Goal: Leave review/rating: Leave review/rating

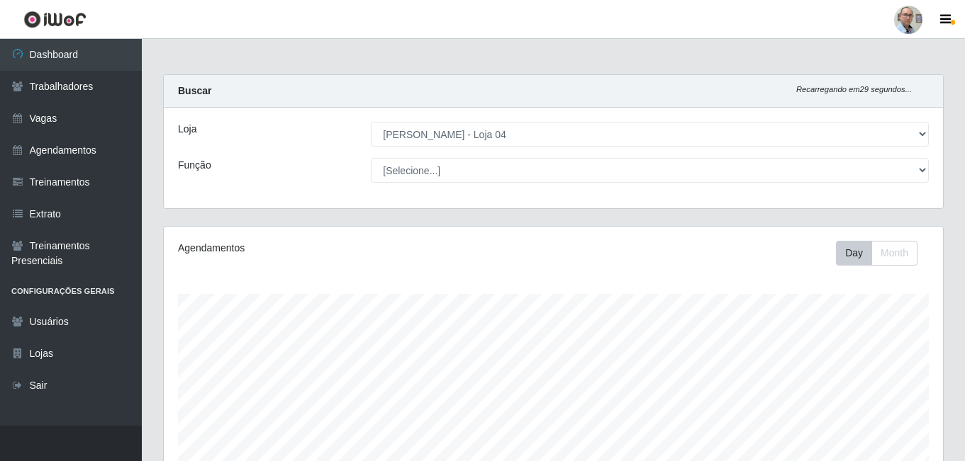
select select "251"
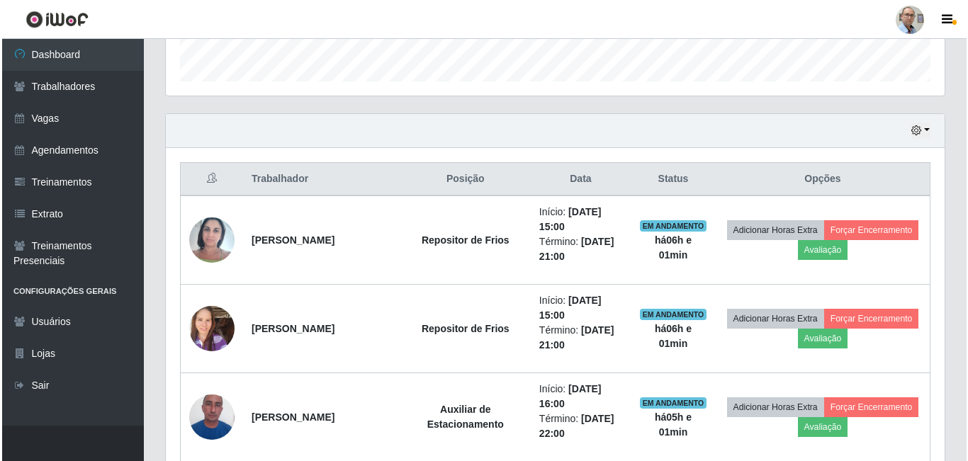
scroll to position [496, 0]
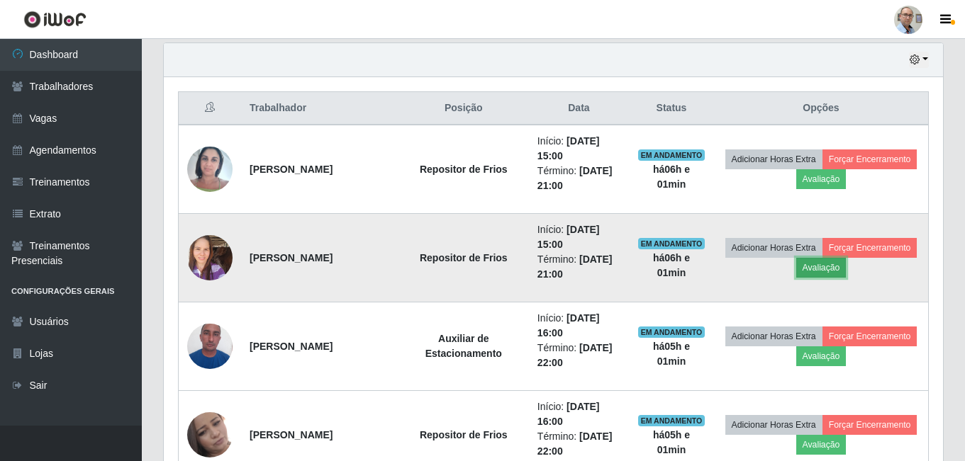
click at [846, 267] on button "Avaliação" at bounding box center [821, 268] width 50 height 20
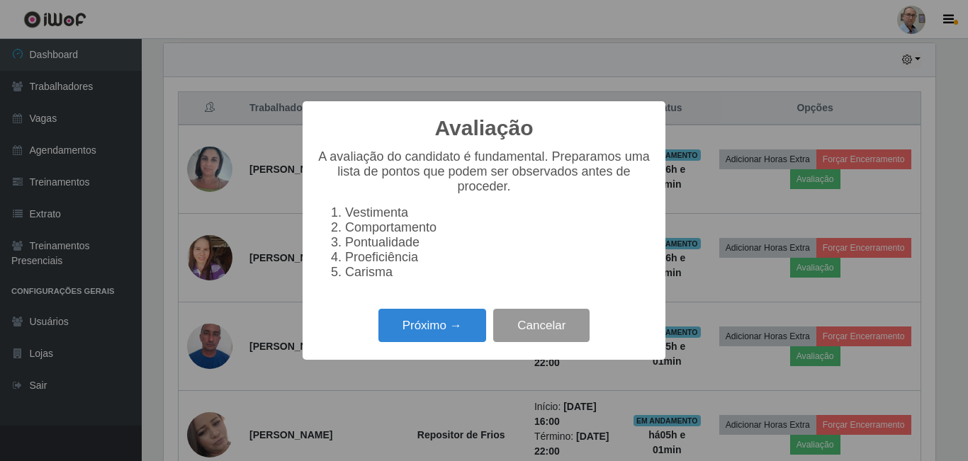
scroll to position [294, 772]
click at [427, 332] on button "Próximo →" at bounding box center [433, 325] width 108 height 33
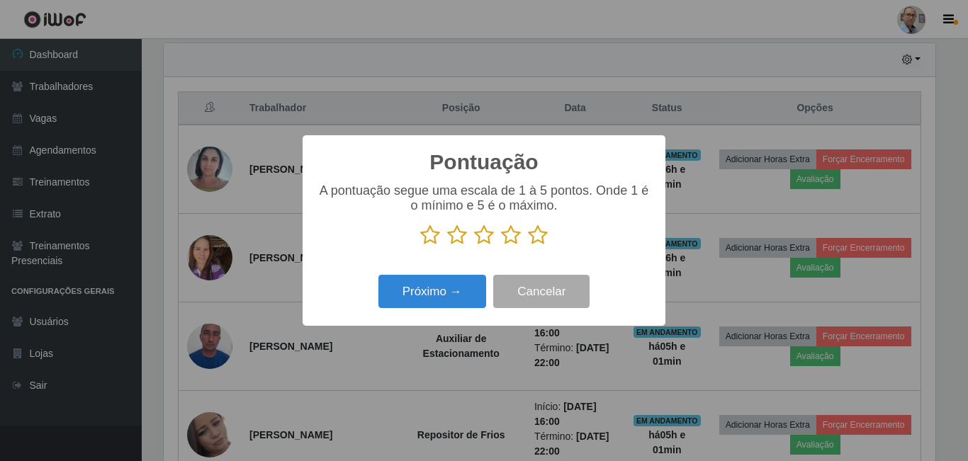
scroll to position [708614, 708136]
click at [539, 242] on icon at bounding box center [538, 235] width 20 height 21
click at [528, 246] on input "radio" at bounding box center [528, 246] width 0 height 0
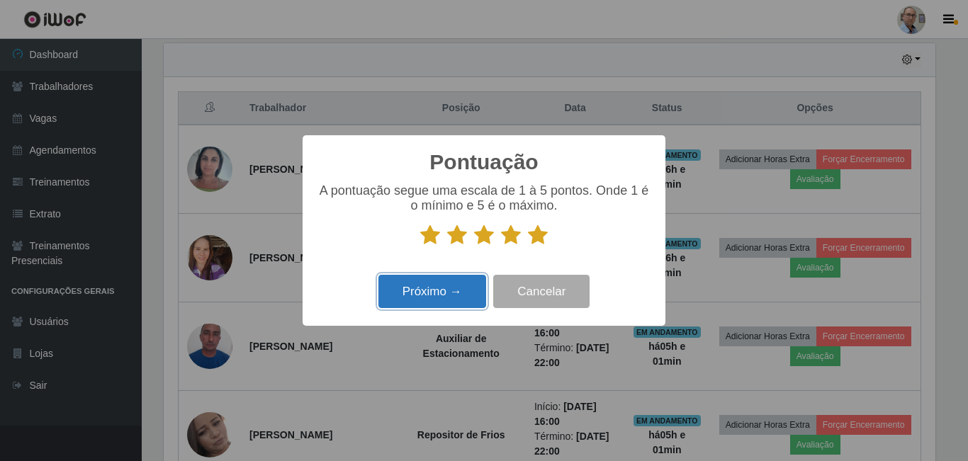
click at [439, 298] on button "Próximo →" at bounding box center [433, 291] width 108 height 33
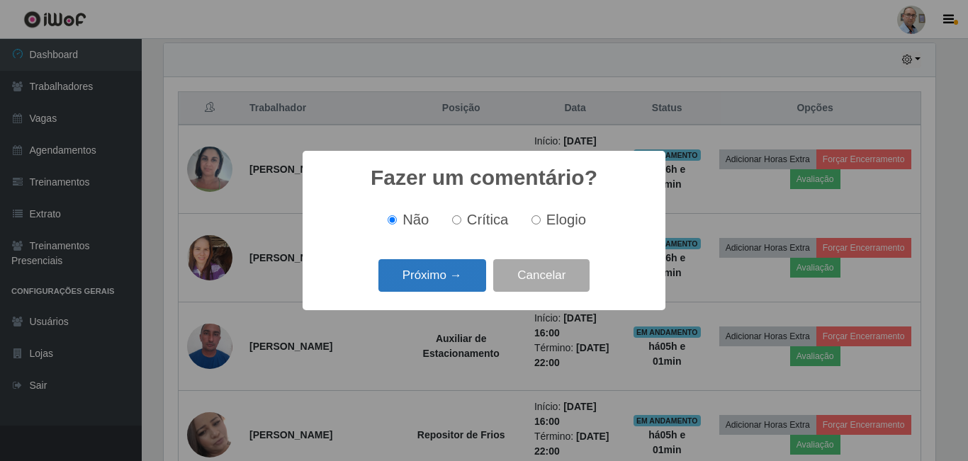
click at [437, 279] on button "Próximo →" at bounding box center [433, 275] width 108 height 33
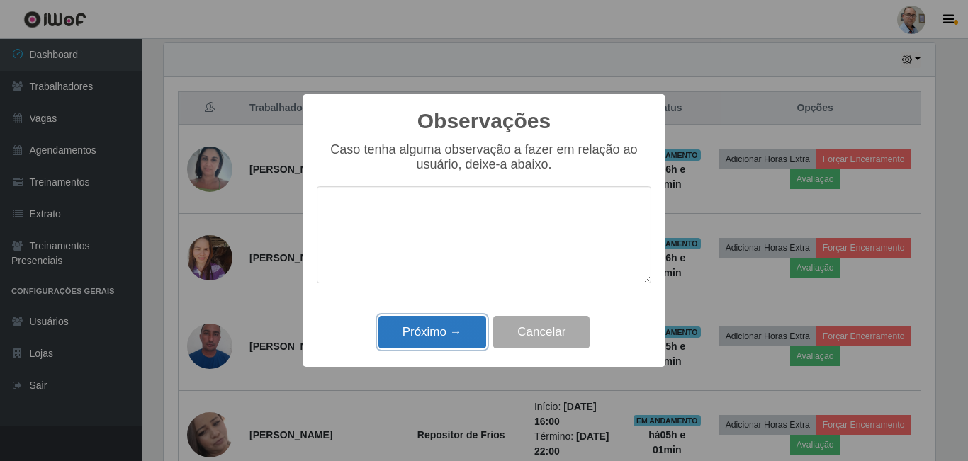
click at [451, 330] on button "Próximo →" at bounding box center [433, 332] width 108 height 33
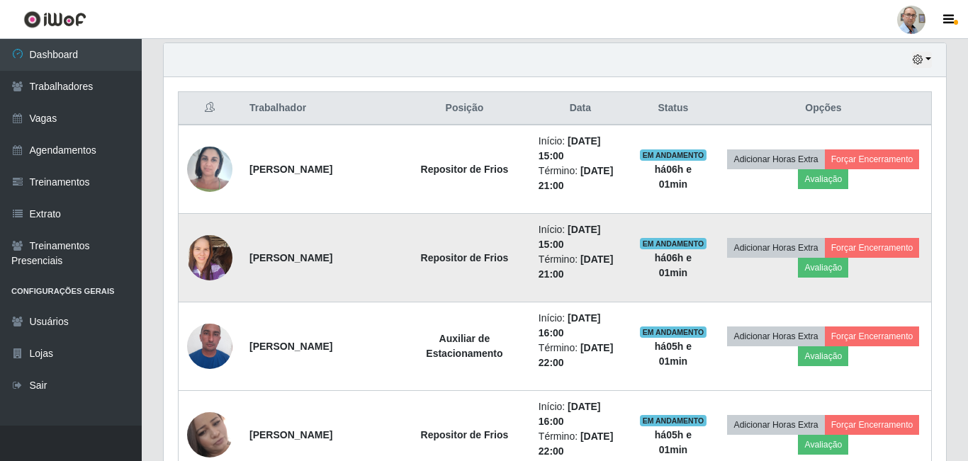
scroll to position [294, 779]
click at [822, 258] on button "Forçar Encerramento" at bounding box center [869, 248] width 95 height 20
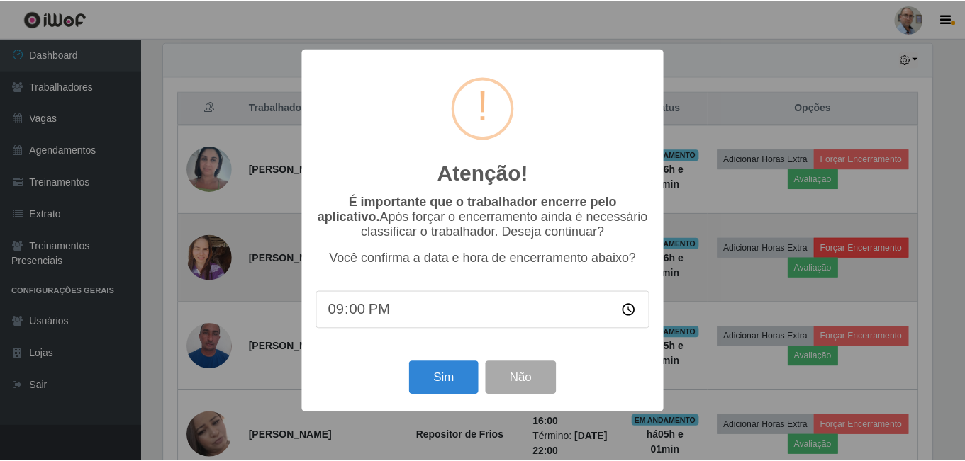
scroll to position [294, 772]
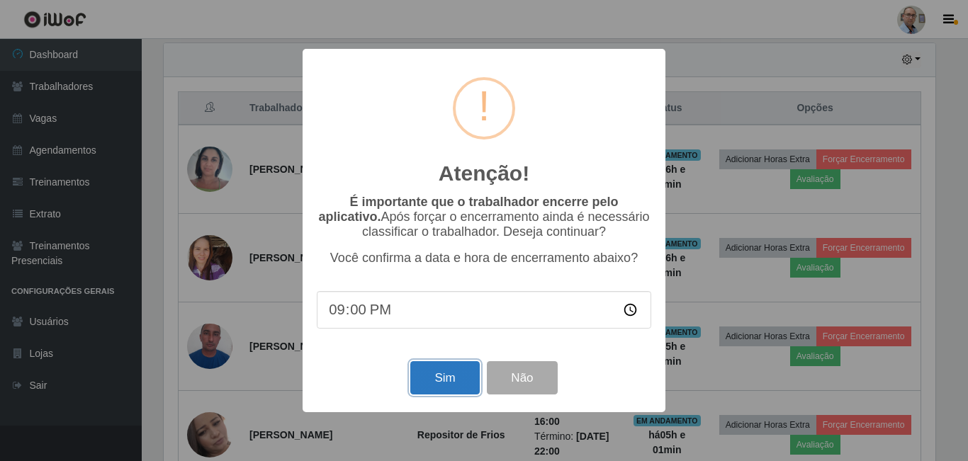
click at [457, 391] on button "Sim" at bounding box center [444, 378] width 69 height 33
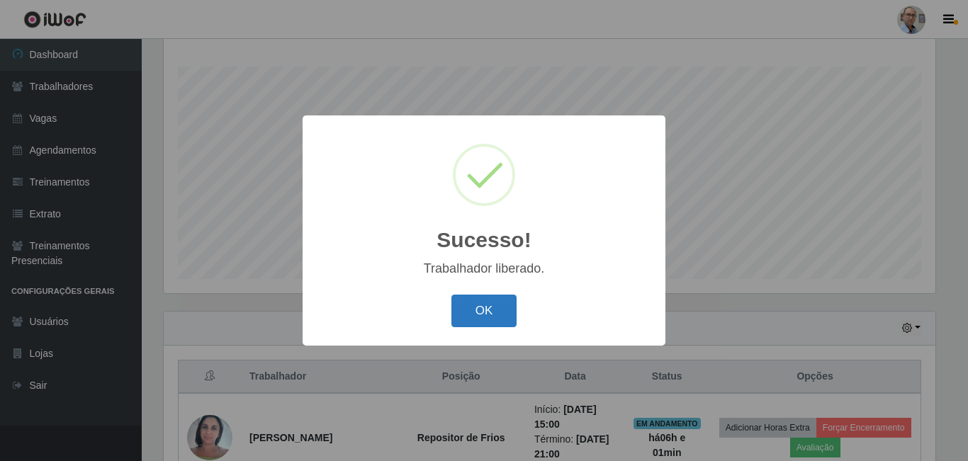
click at [499, 306] on button "OK" at bounding box center [485, 311] width 66 height 33
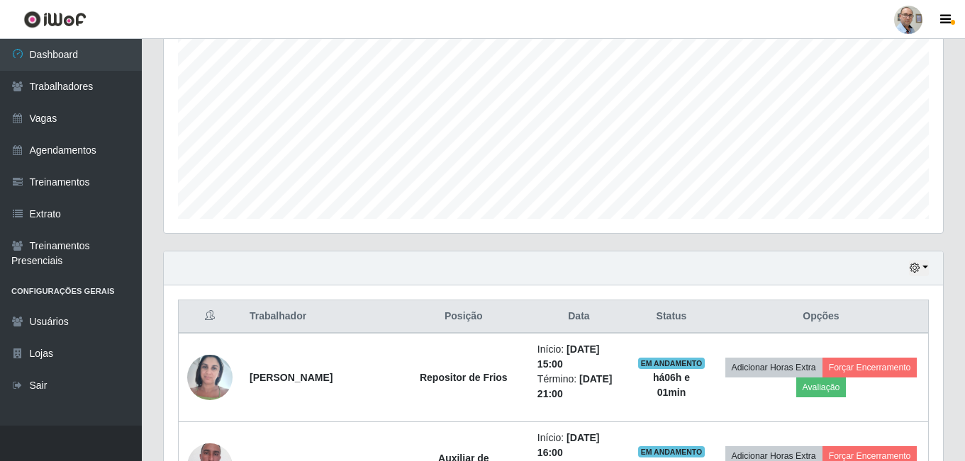
scroll to position [369, 0]
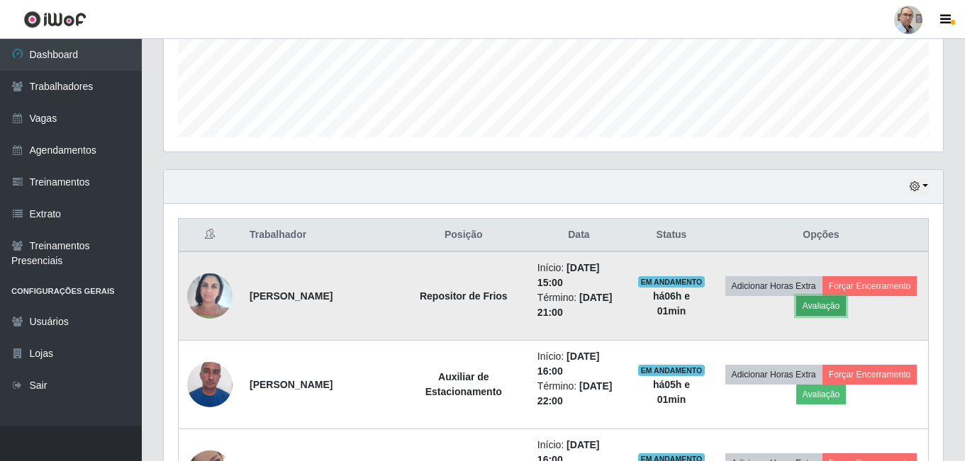
click at [846, 306] on button "Avaliação" at bounding box center [821, 306] width 50 height 20
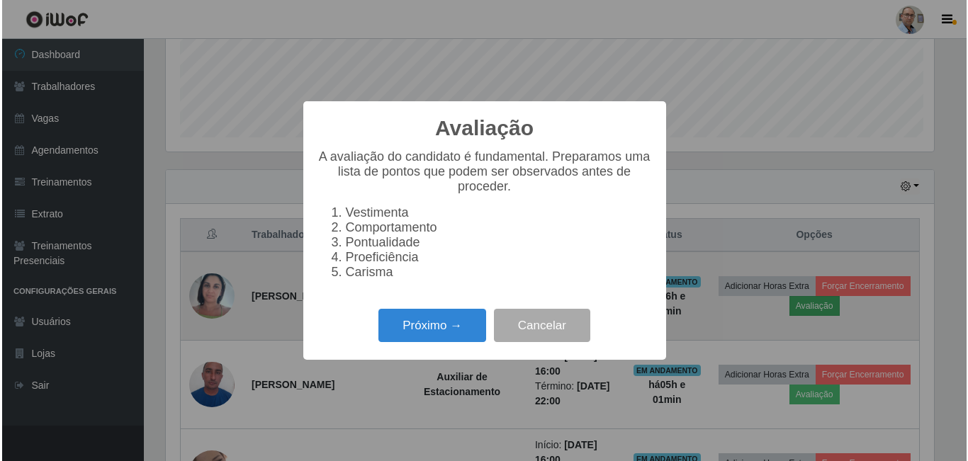
scroll to position [294, 772]
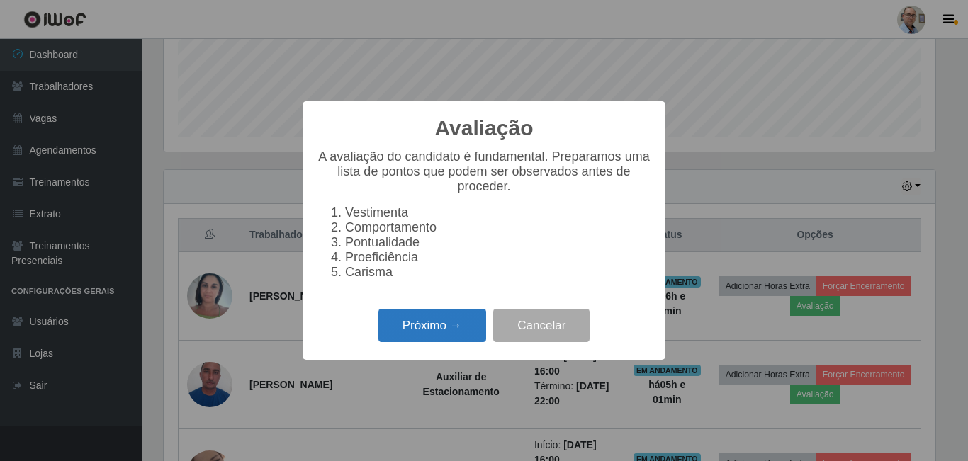
click at [430, 333] on button "Próximo →" at bounding box center [433, 325] width 108 height 33
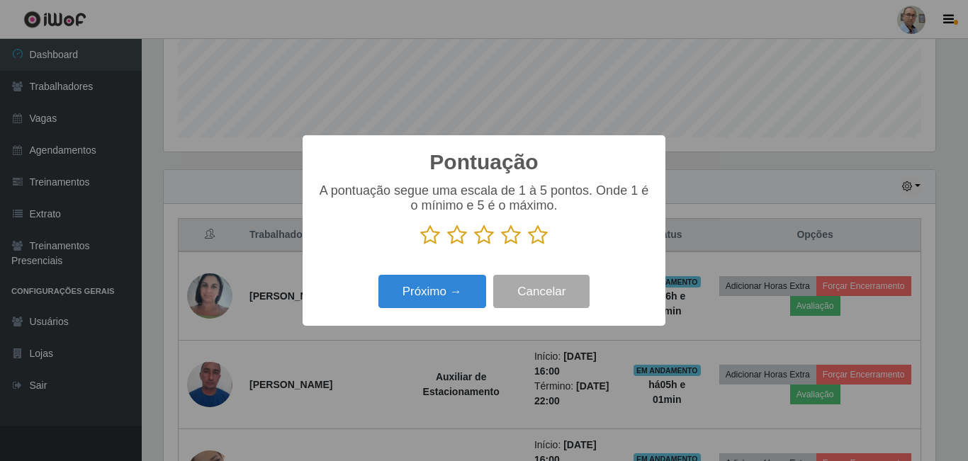
click at [534, 237] on icon at bounding box center [538, 235] width 20 height 21
click at [528, 246] on input "radio" at bounding box center [528, 246] width 0 height 0
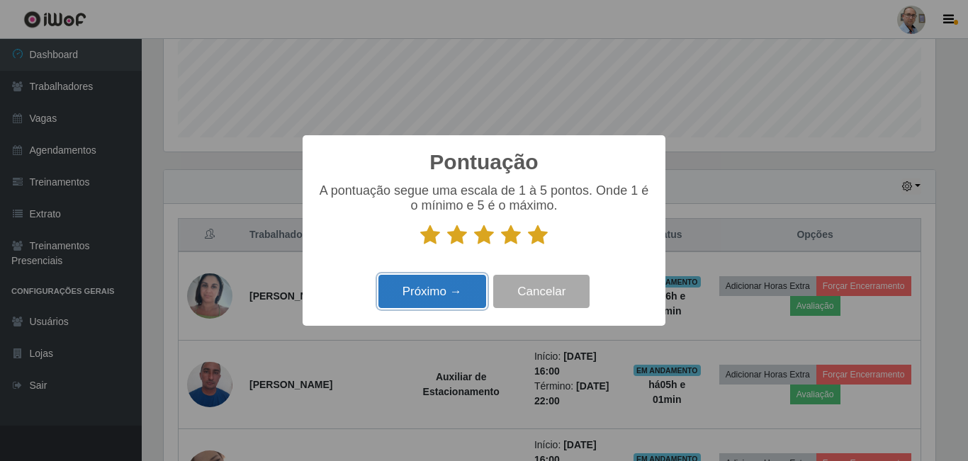
click at [438, 286] on button "Próximo →" at bounding box center [433, 291] width 108 height 33
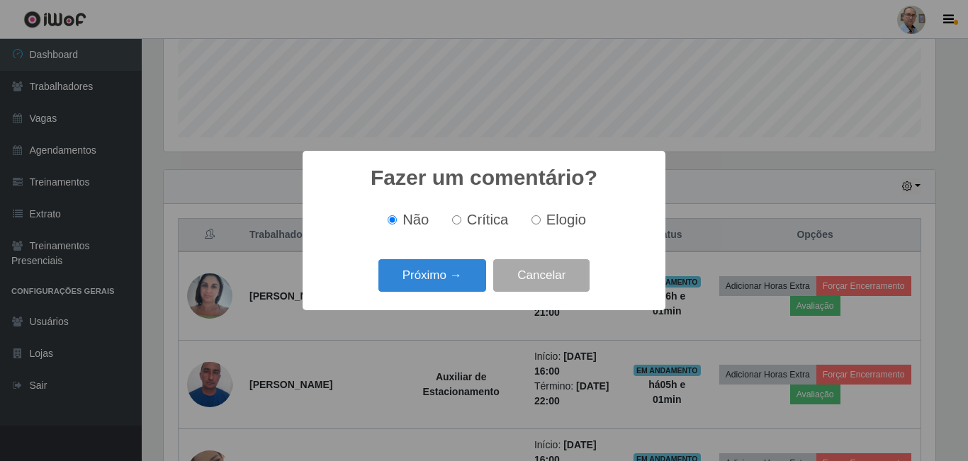
click at [438, 286] on button "Próximo →" at bounding box center [433, 275] width 108 height 33
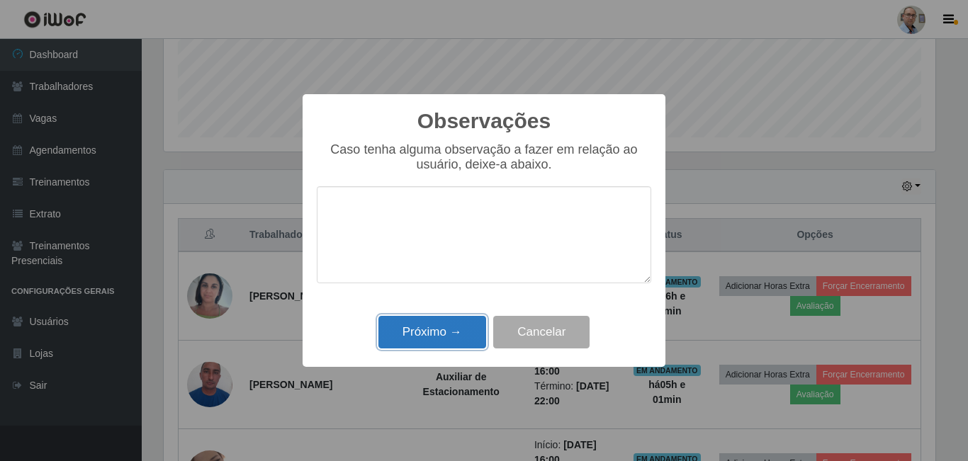
click at [439, 327] on button "Próximo →" at bounding box center [433, 332] width 108 height 33
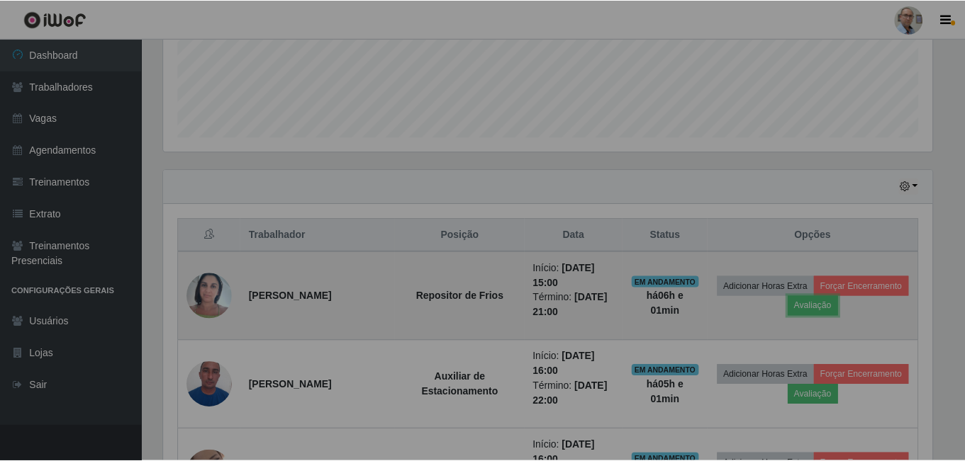
scroll to position [294, 779]
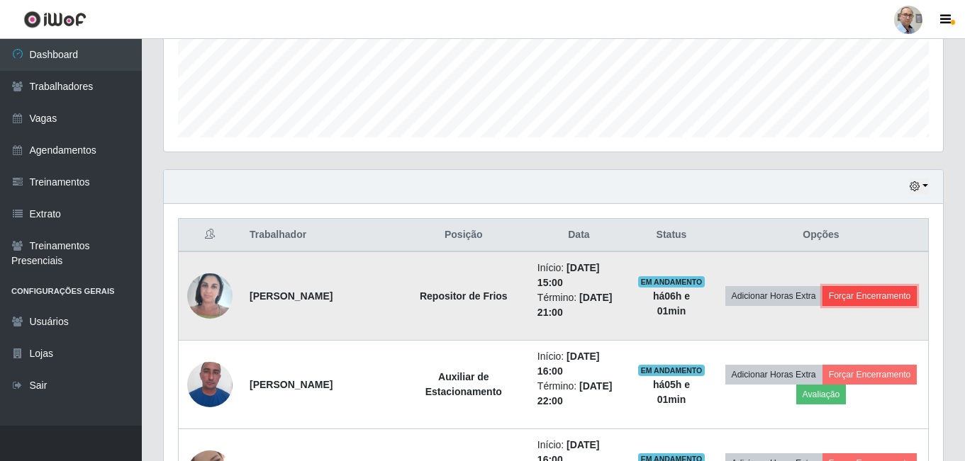
click at [838, 306] on button "Forçar Encerramento" at bounding box center [869, 296] width 95 height 20
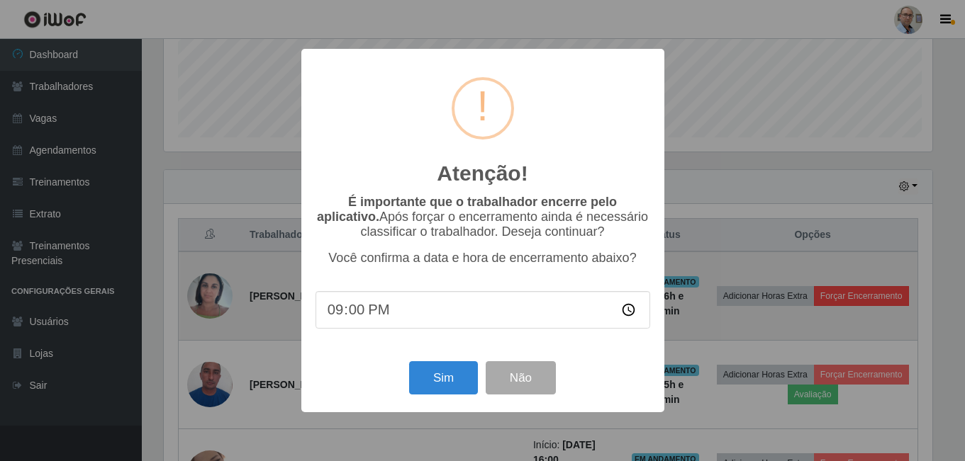
scroll to position [294, 772]
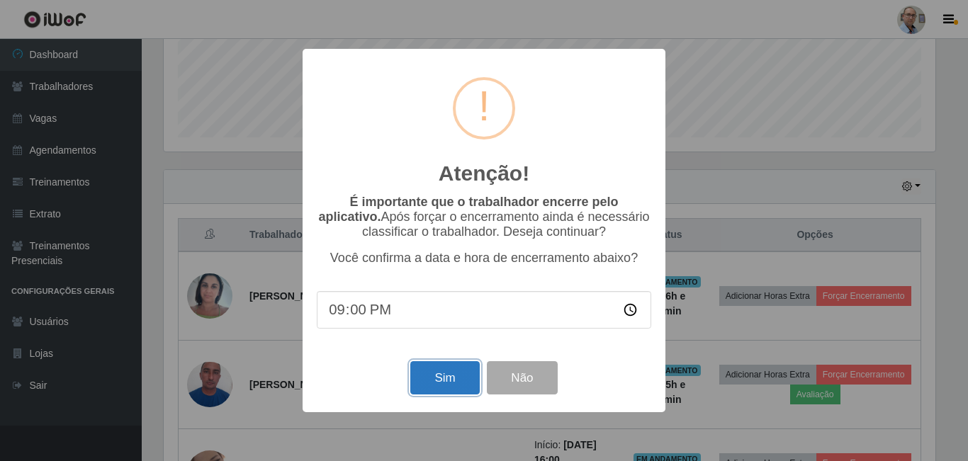
click at [450, 386] on button "Sim" at bounding box center [444, 378] width 69 height 33
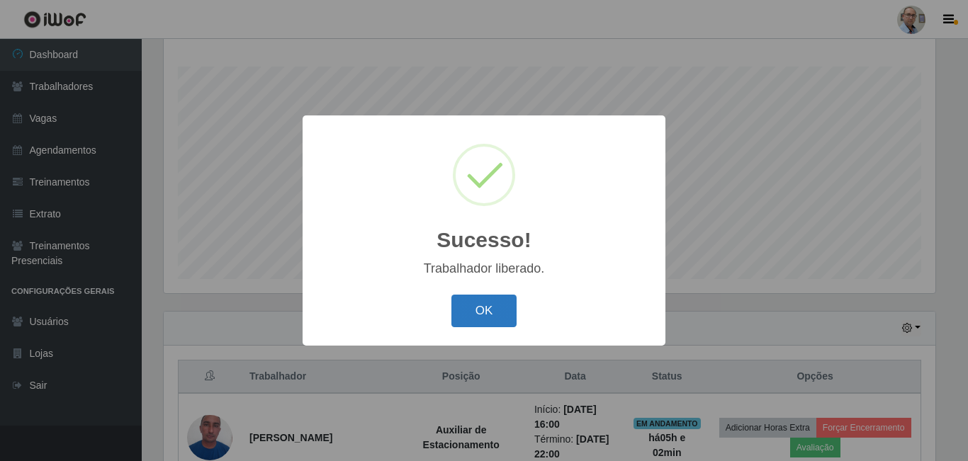
click at [471, 311] on button "OK" at bounding box center [485, 311] width 66 height 33
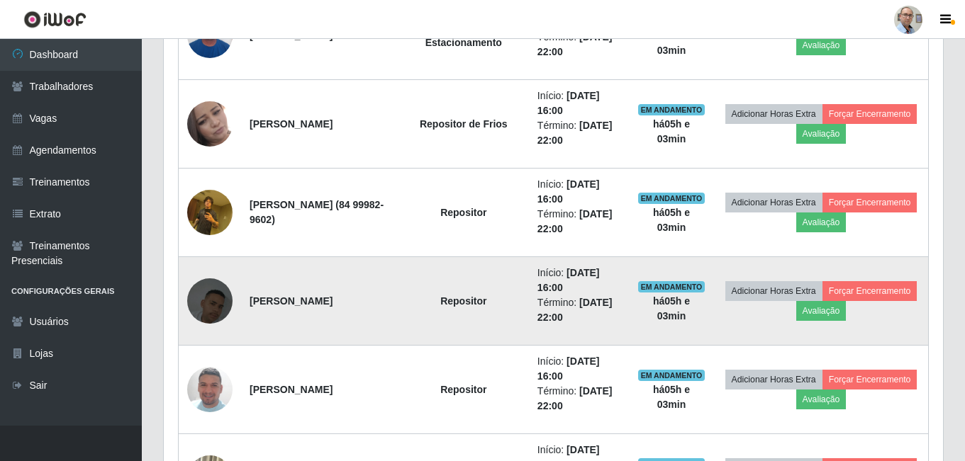
scroll to position [653, 0]
